Goal: Task Accomplishment & Management: Manage account settings

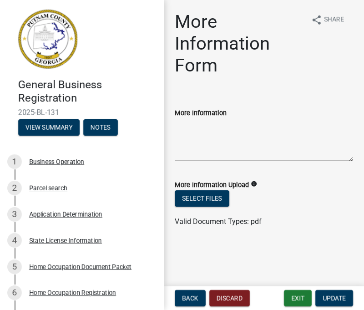
scroll to position [95, 0]
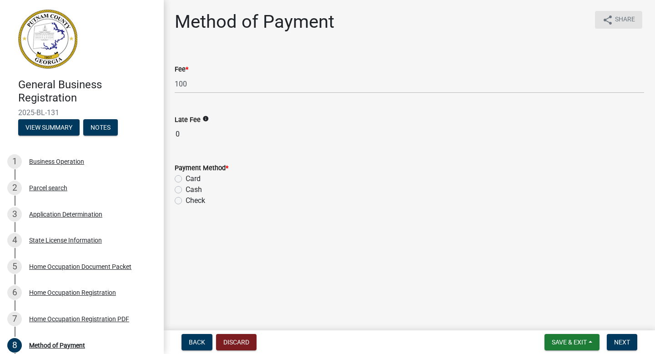
click at [363, 21] on span "Share" at bounding box center [625, 20] width 20 height 11
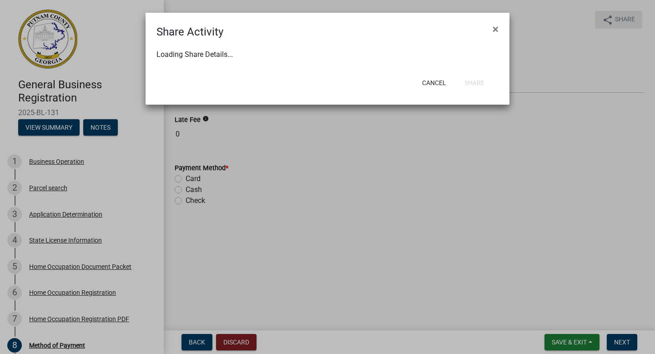
select select "1"
select select "0"
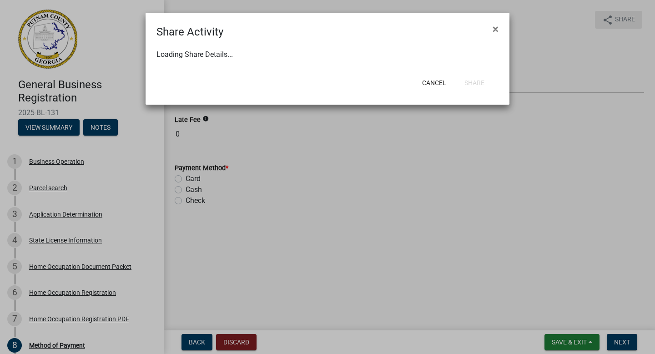
select select "0"
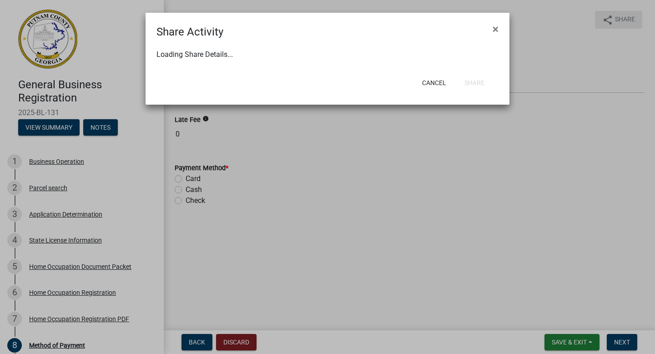
select select "0"
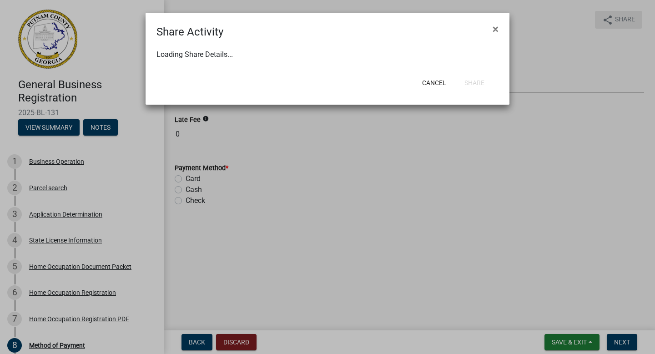
select select "0"
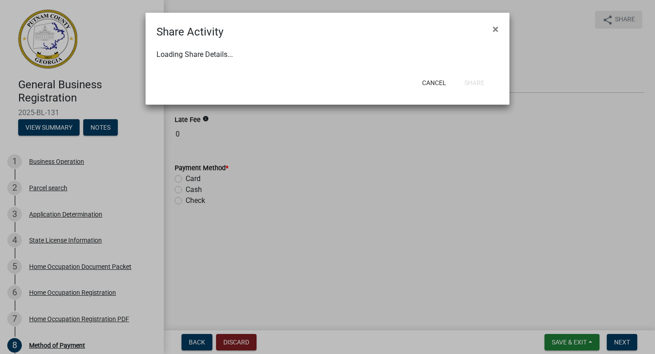
select select "0"
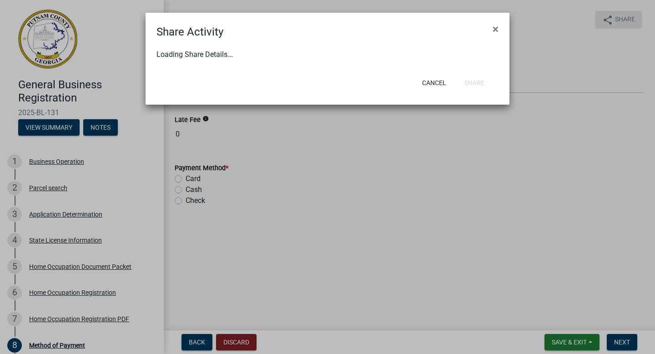
select select "0"
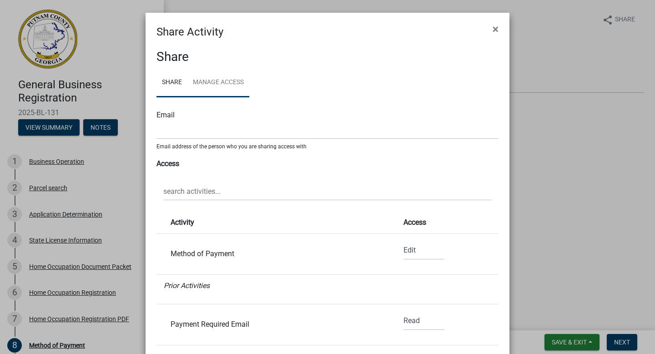
click at [227, 80] on link "Manage Access" at bounding box center [218, 82] width 62 height 29
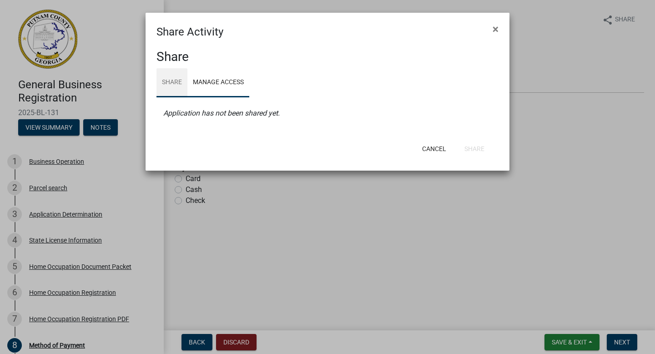
click at [175, 82] on link "Share" at bounding box center [171, 82] width 31 height 29
select select "1"
select select "0"
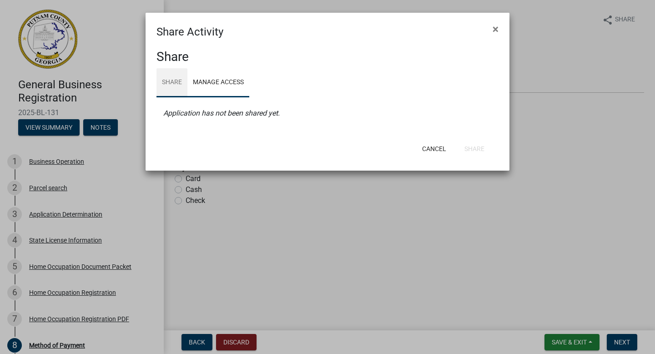
select select "0"
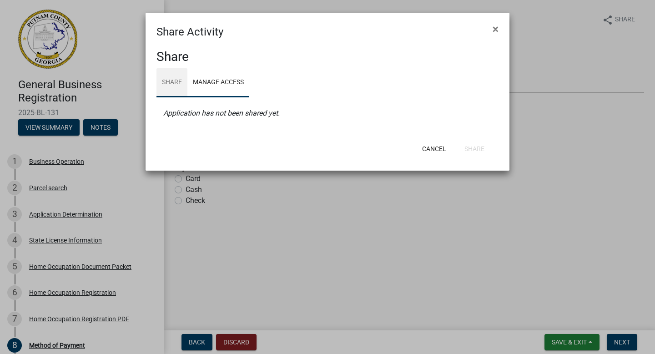
select select "0"
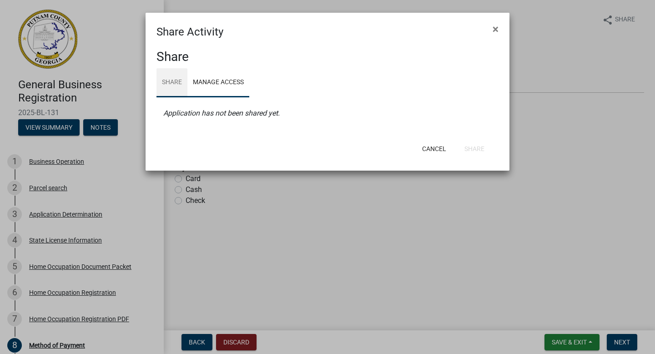
select select "0"
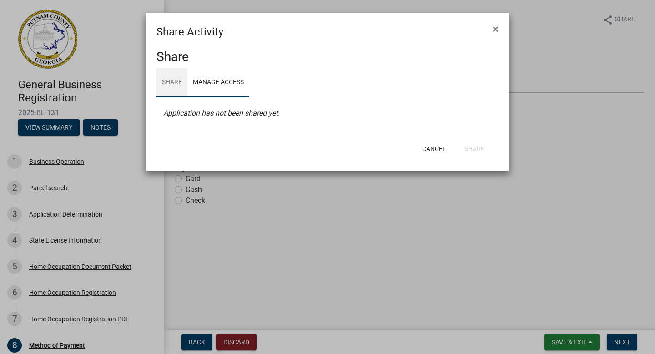
select select "0"
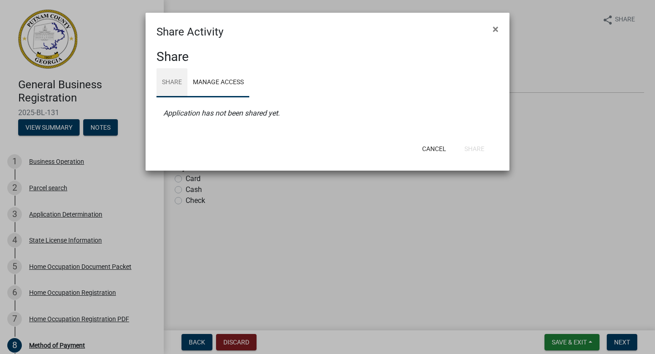
select select "0"
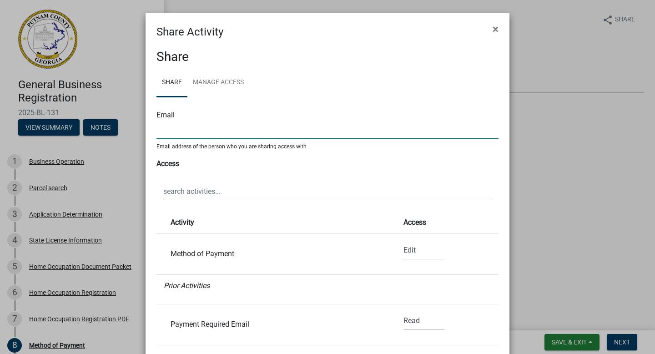
click at [204, 127] on input "text" at bounding box center [327, 129] width 342 height 19
click at [363, 27] on span "×" at bounding box center [495, 29] width 6 height 13
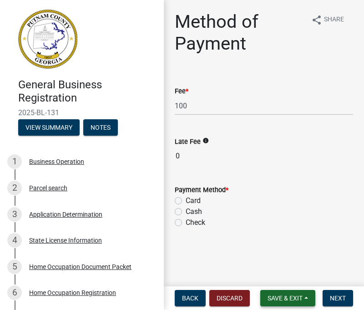
click at [282, 294] on span "Save & Exit" at bounding box center [284, 297] width 35 height 7
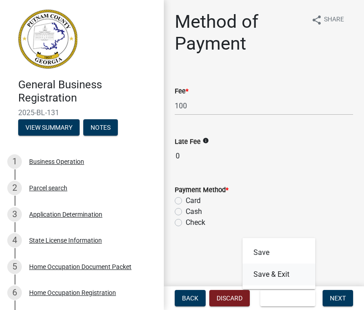
click at [274, 276] on button "Save & Exit" at bounding box center [278, 274] width 73 height 22
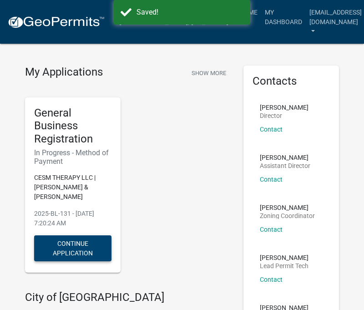
click at [80, 246] on button "Continue Application" at bounding box center [72, 248] width 77 height 26
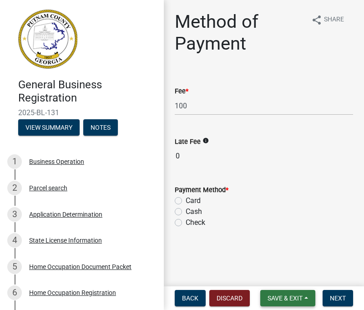
click at [290, 298] on span "Save & Exit" at bounding box center [284, 297] width 35 height 7
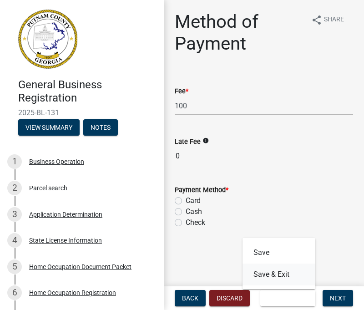
click at [272, 277] on button "Save & Exit" at bounding box center [278, 274] width 73 height 22
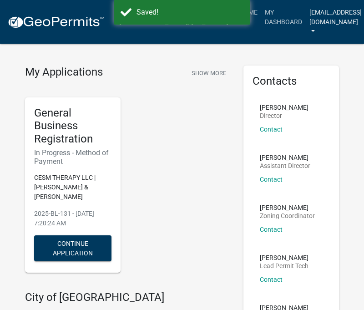
click at [306, 20] on link "[EMAIL_ADDRESS][DOMAIN_NAME]" at bounding box center [336, 22] width 60 height 36
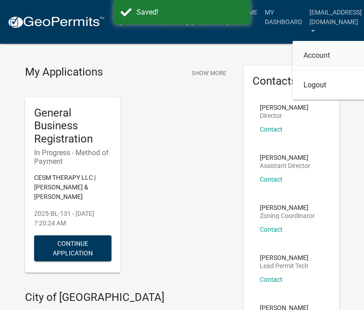
click at [336, 51] on link "Account" at bounding box center [328, 56] width 73 height 22
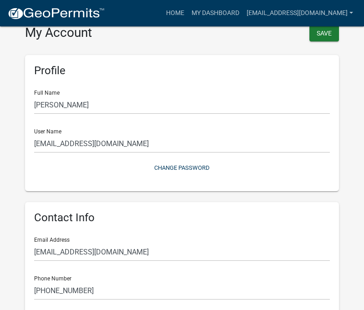
scroll to position [13, 0]
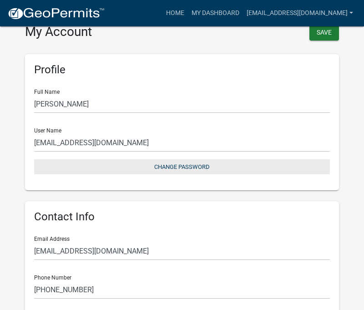
click at [197, 164] on button "Change Password" at bounding box center [182, 166] width 296 height 15
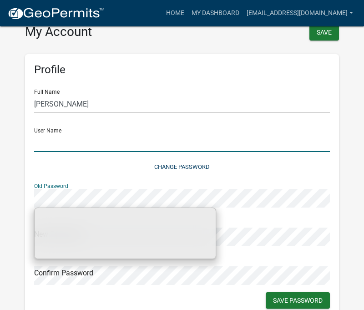
type input "[EMAIL_ADDRESS][DOMAIN_NAME]"
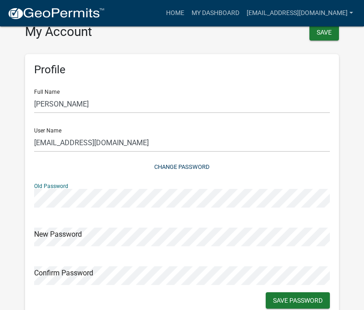
click at [0, 190] on html "Internet Explorer does NOT work with GeoPermits. Get a new browser for more sec…" at bounding box center [182, 142] width 364 height 310
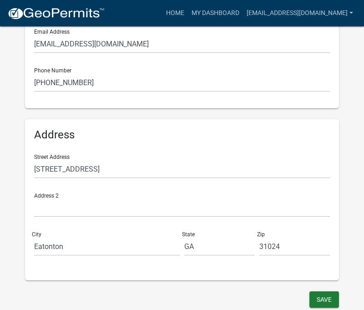
scroll to position [0, 0]
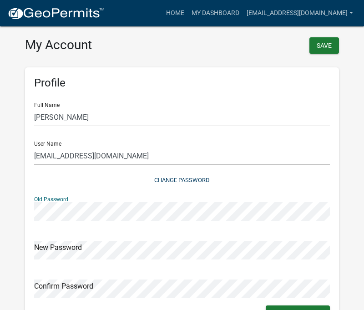
click at [30, 208] on div "Profile Full Name [PERSON_NAME] User Name [EMAIL_ADDRESS][DOMAIN_NAME] Change P…" at bounding box center [182, 200] width 314 height 266
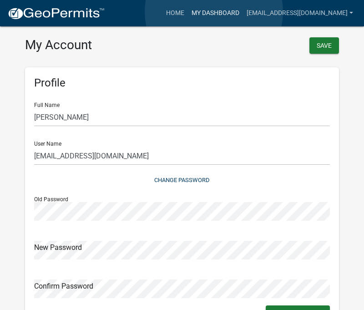
click at [214, 12] on link "My Dashboard" at bounding box center [215, 13] width 55 height 17
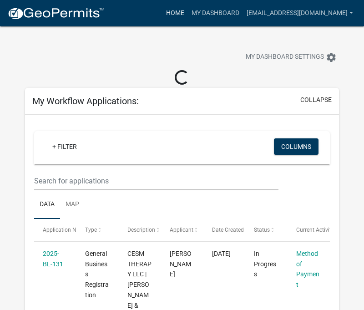
click at [181, 8] on link "Home" at bounding box center [174, 13] width 25 height 17
